Goal: Check status

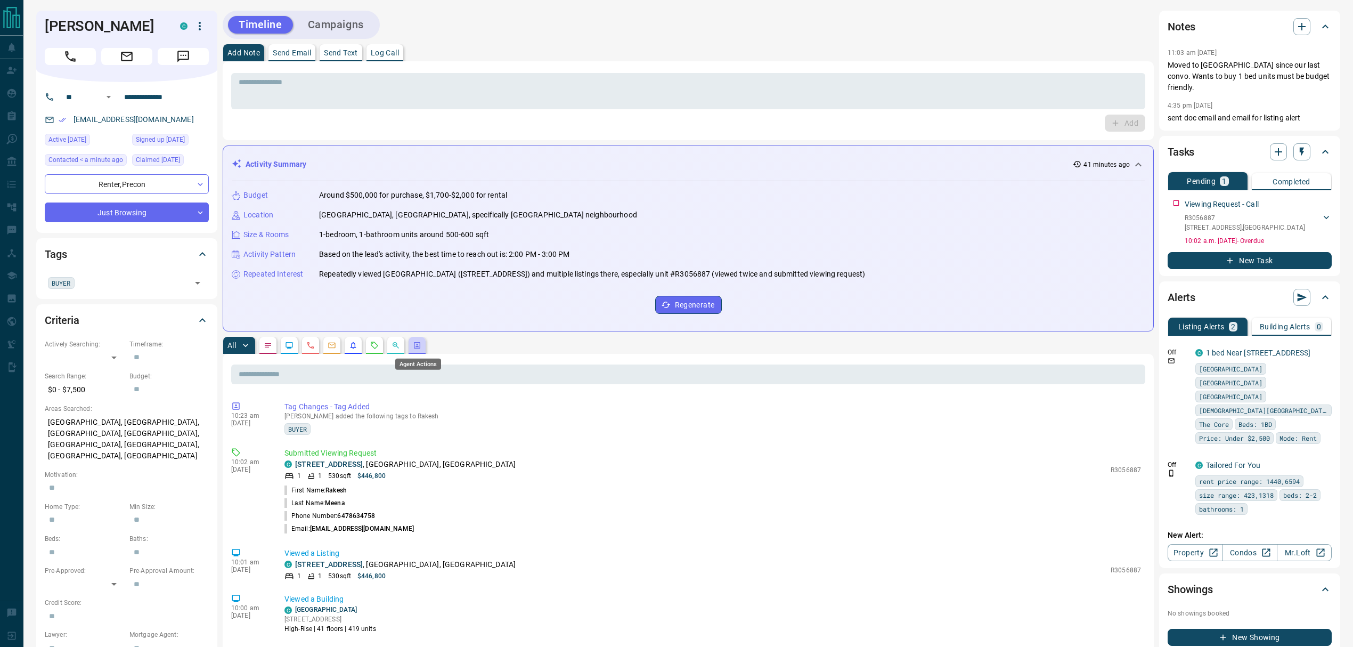
click at [420, 348] on icon "Agent Actions" at bounding box center [417, 345] width 6 height 6
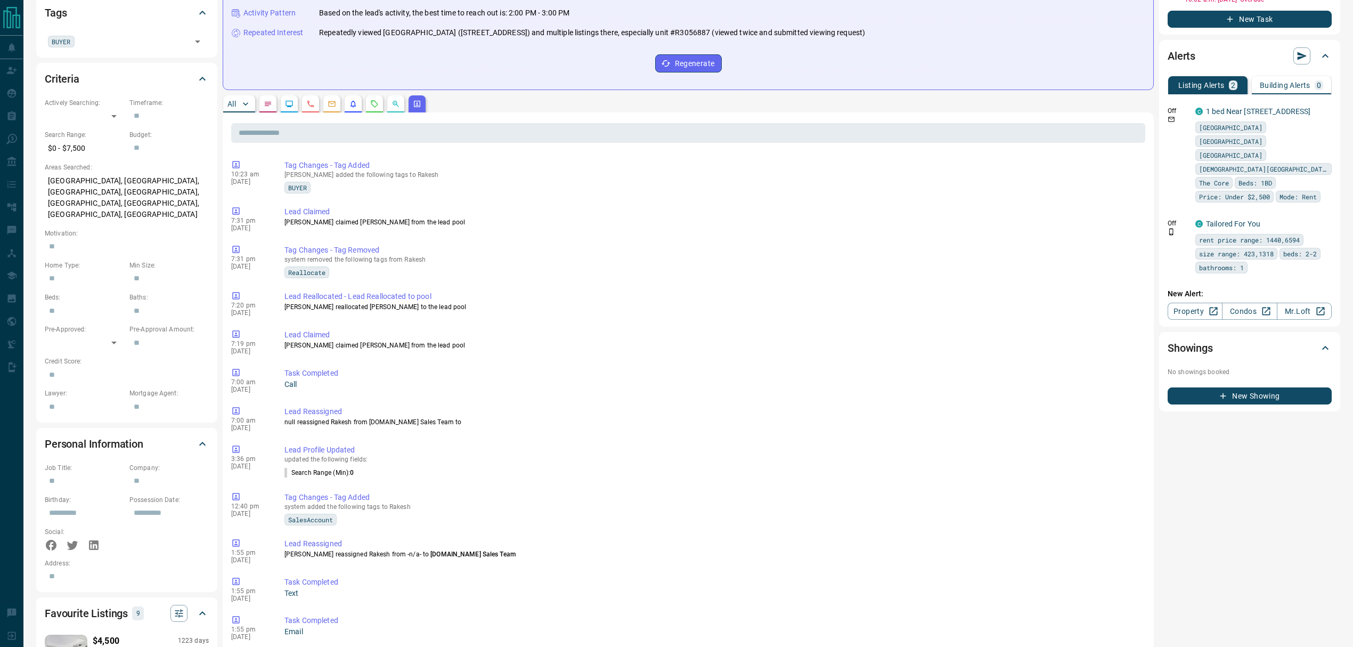
scroll to position [284, 0]
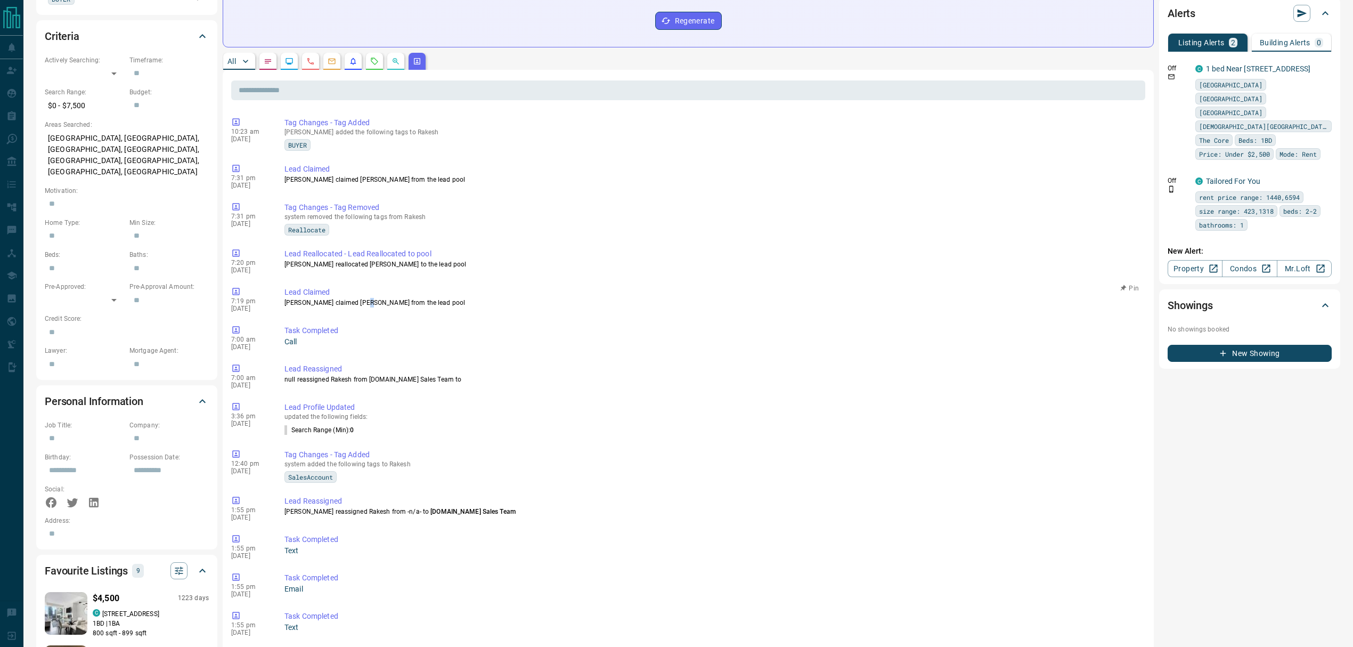
drag, startPoint x: 367, startPoint y: 307, endPoint x: 413, endPoint y: 307, distance: 46.9
click at [406, 307] on p "[PERSON_NAME] claimed [PERSON_NAME] from the lead pool" at bounding box center [712, 303] width 857 height 10
click at [413, 307] on p "[PERSON_NAME] claimed [PERSON_NAME] from the lead pool" at bounding box center [712, 303] width 857 height 10
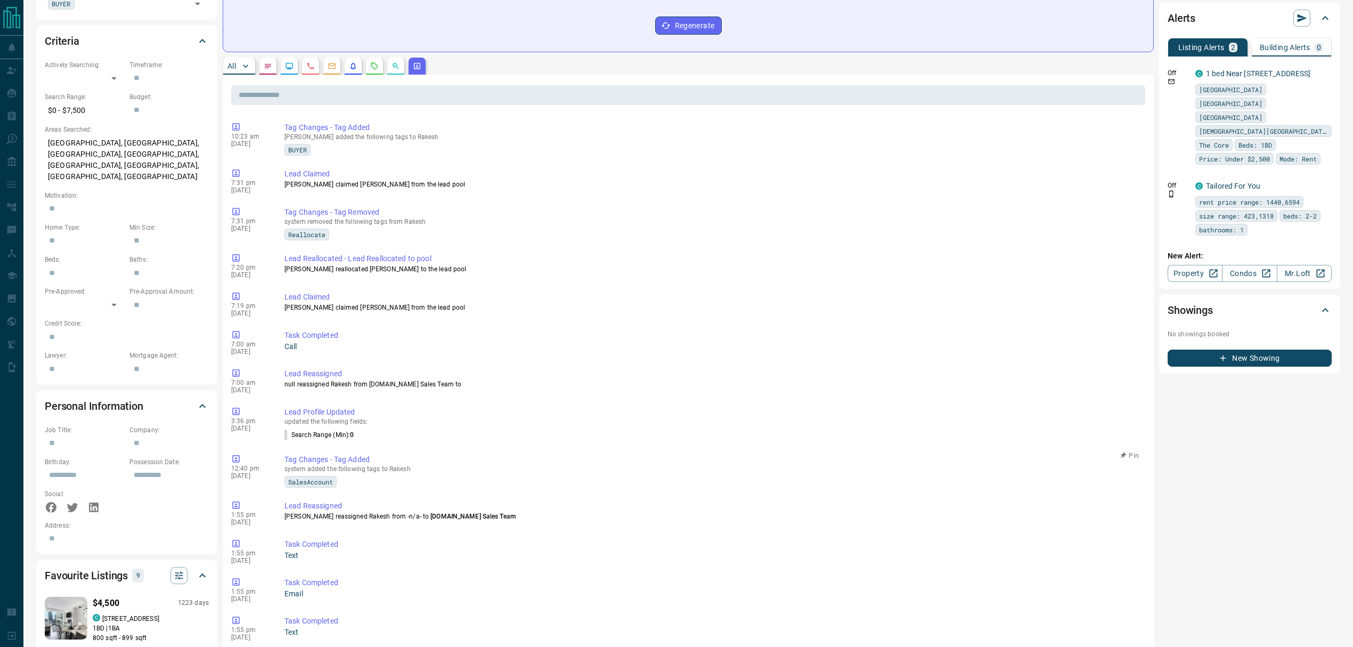
scroll to position [256, 0]
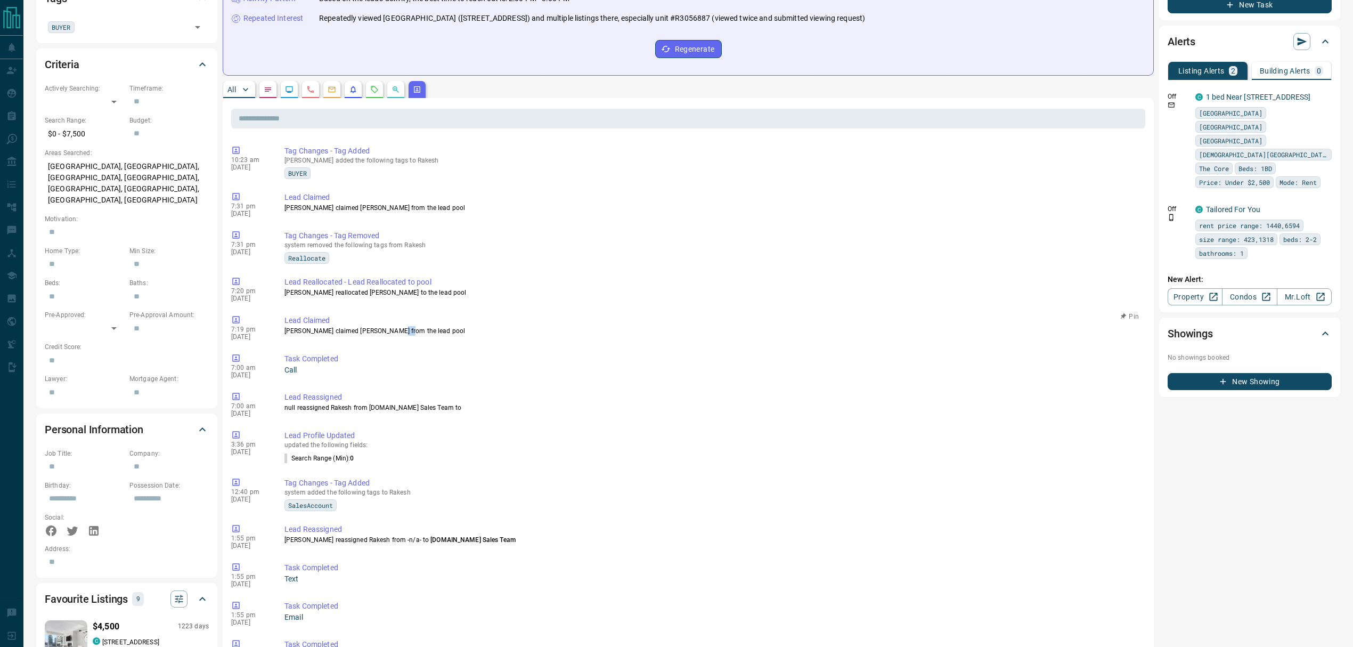
drag, startPoint x: 396, startPoint y: 329, endPoint x: 427, endPoint y: 333, distance: 31.1
click at [422, 333] on p "[PERSON_NAME] claimed [PERSON_NAME] from the lead pool" at bounding box center [712, 331] width 857 height 10
click at [429, 333] on p "[PERSON_NAME] claimed [PERSON_NAME] from the lead pool" at bounding box center [712, 331] width 857 height 10
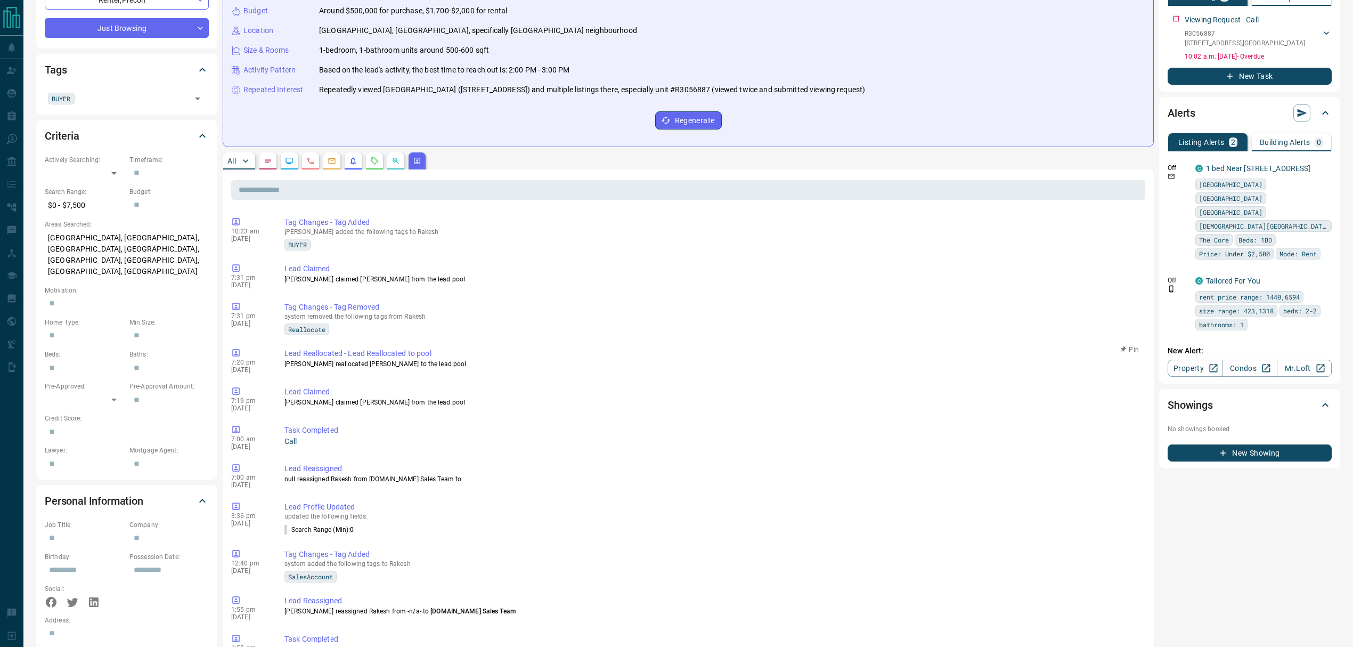
scroll to position [0, 0]
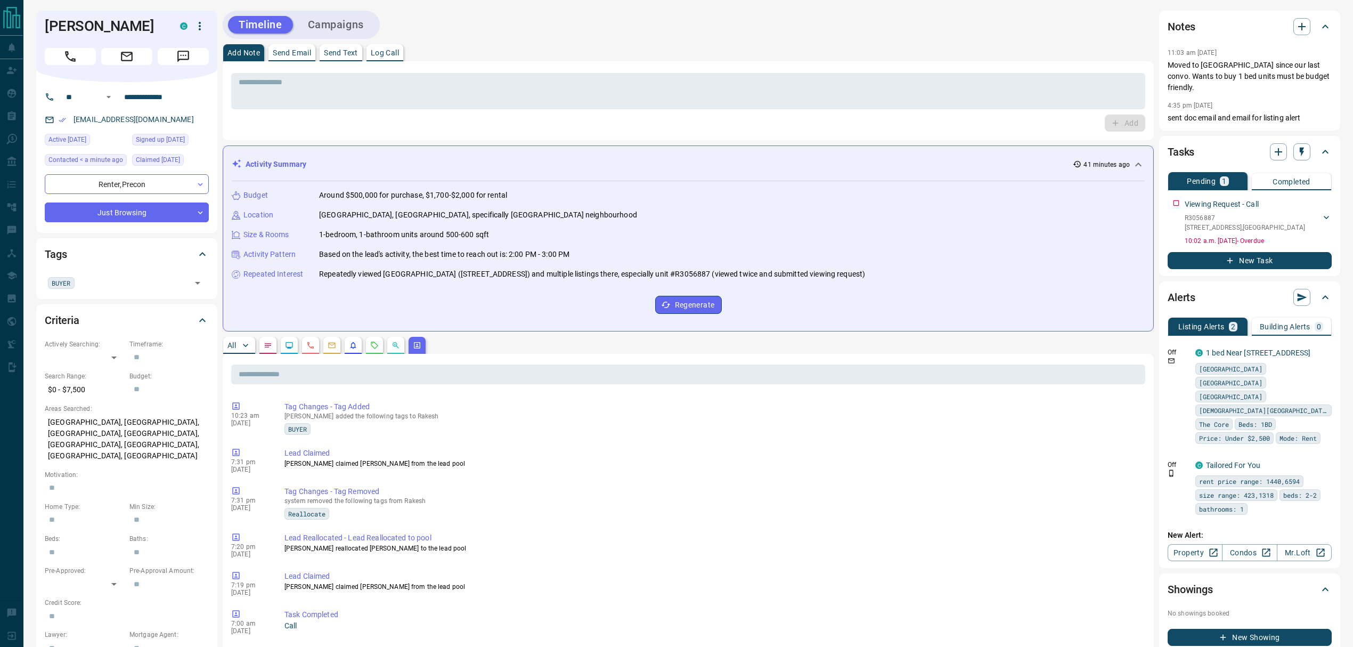
click at [226, 345] on button "All" at bounding box center [239, 345] width 32 height 17
